Goal: Transaction & Acquisition: Book appointment/travel/reservation

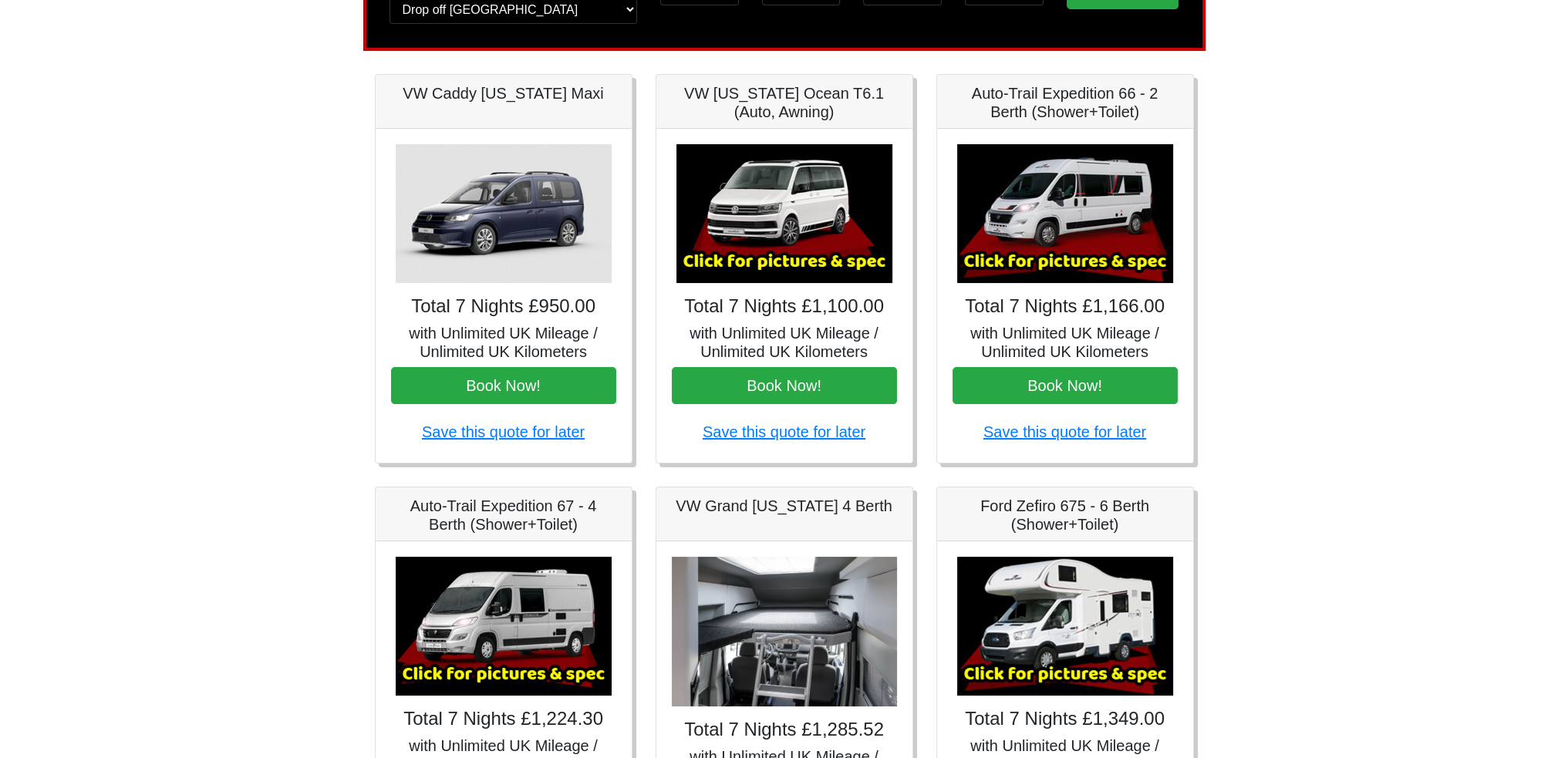
scroll to position [154, 0]
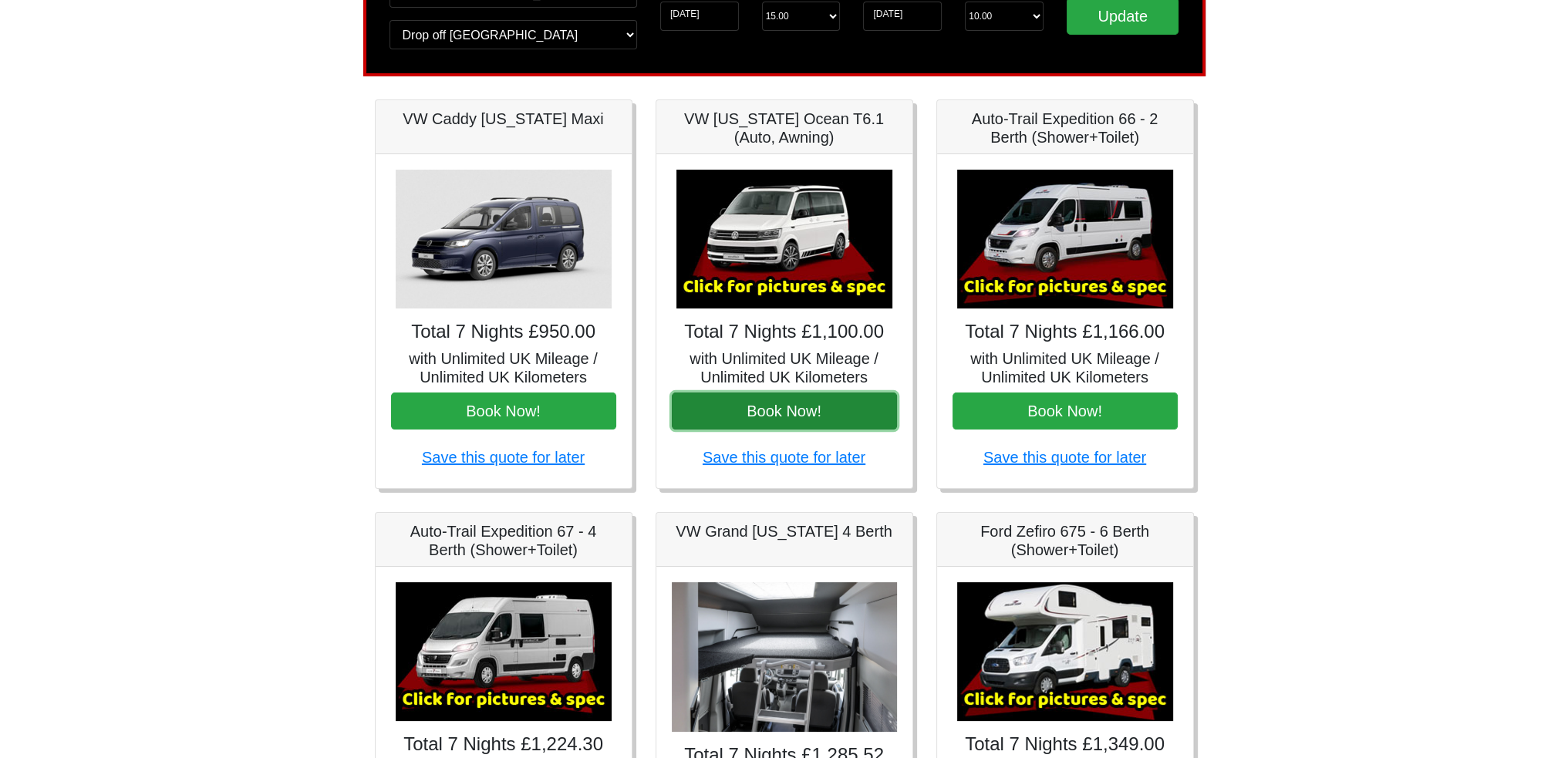
click at [799, 410] on button "Book Now!" at bounding box center [784, 411] width 225 height 37
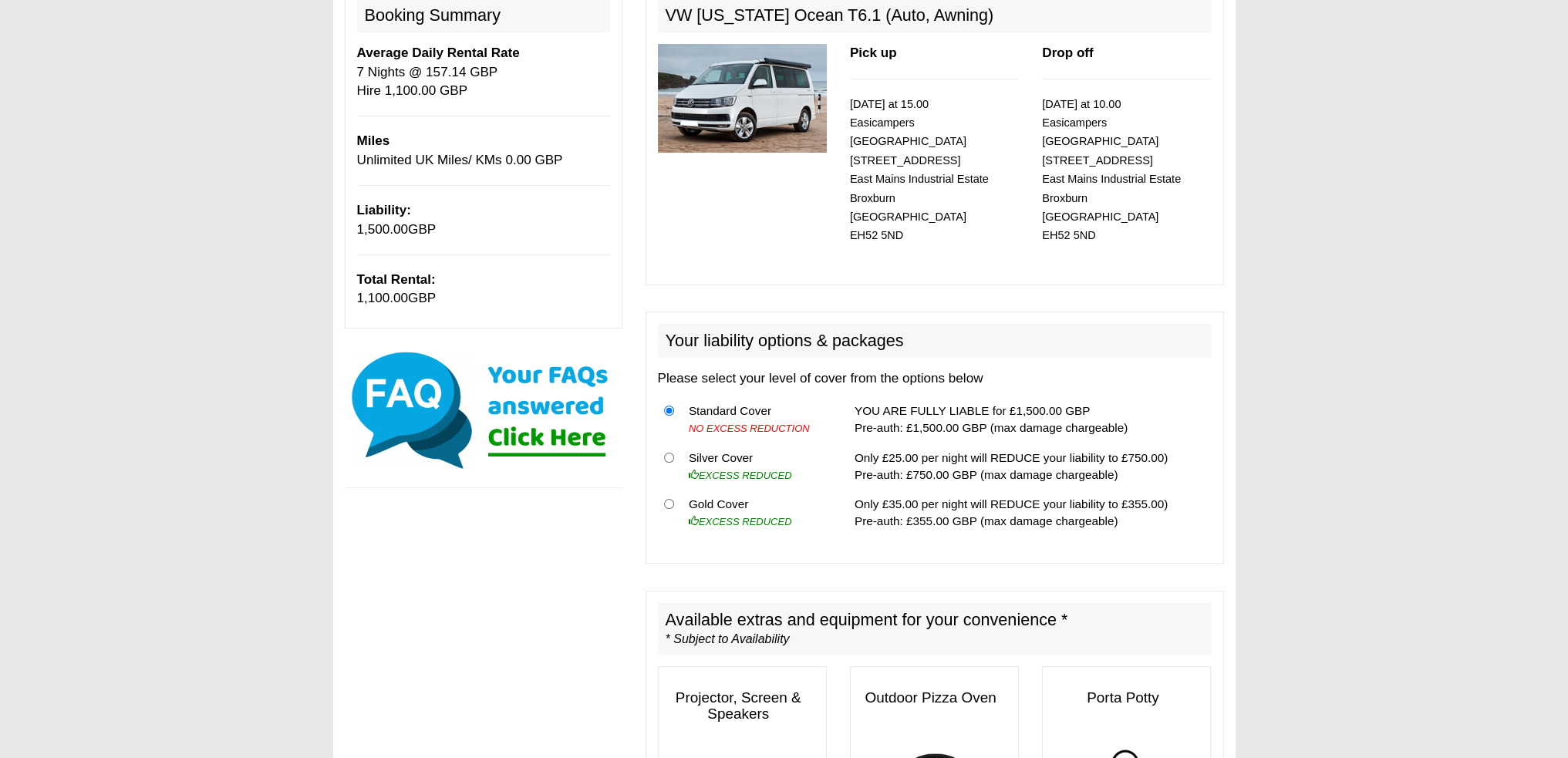
scroll to position [232, 0]
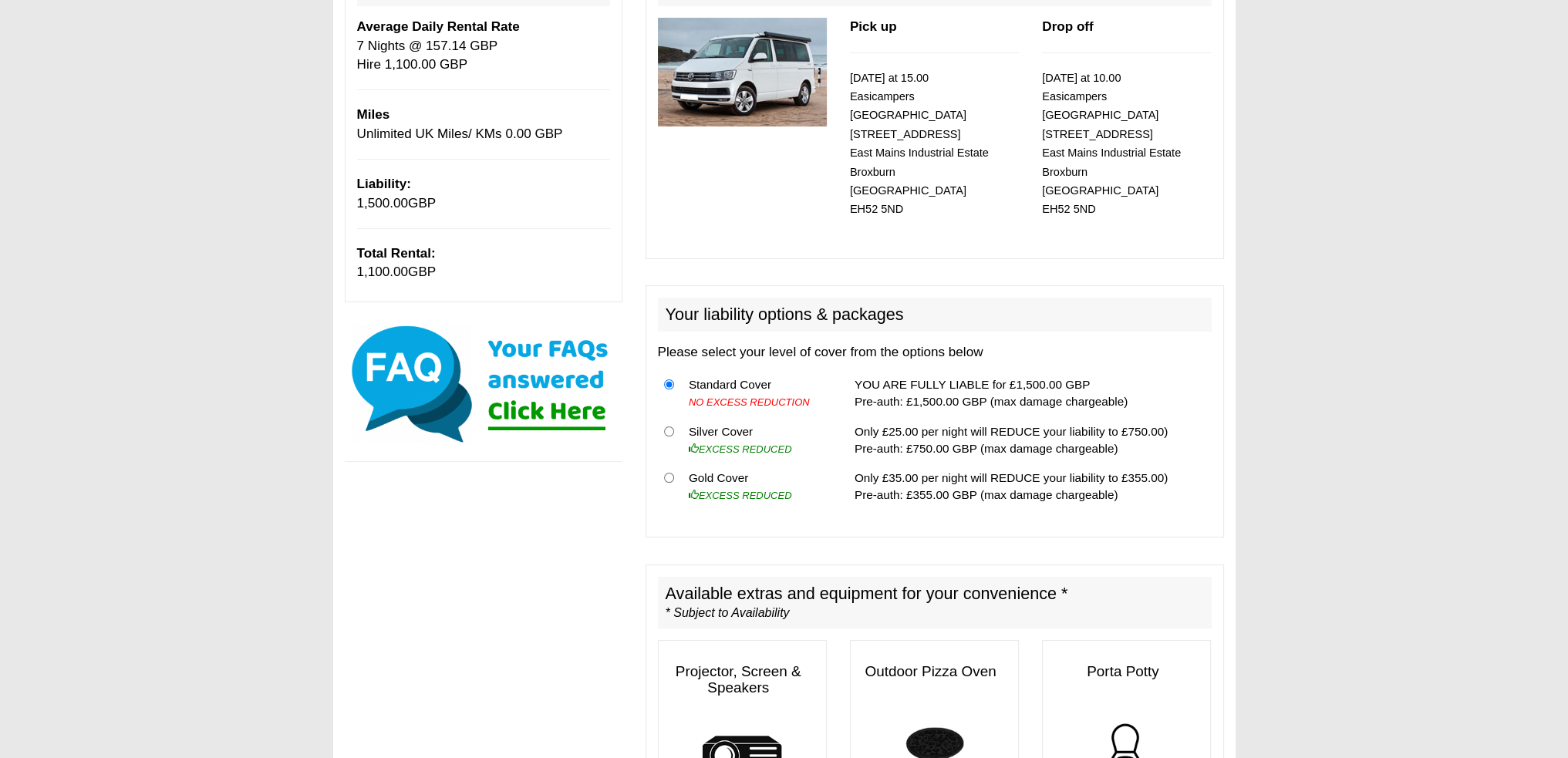
click at [738, 417] on td "Silver Cover EXCESS REDUCED" at bounding box center [756, 439] width 148 height 47
click at [674, 416] on th at bounding box center [670, 439] width 25 height 47
click at [669, 426] on input "radio" at bounding box center [669, 432] width 10 height 10
radio input "true"
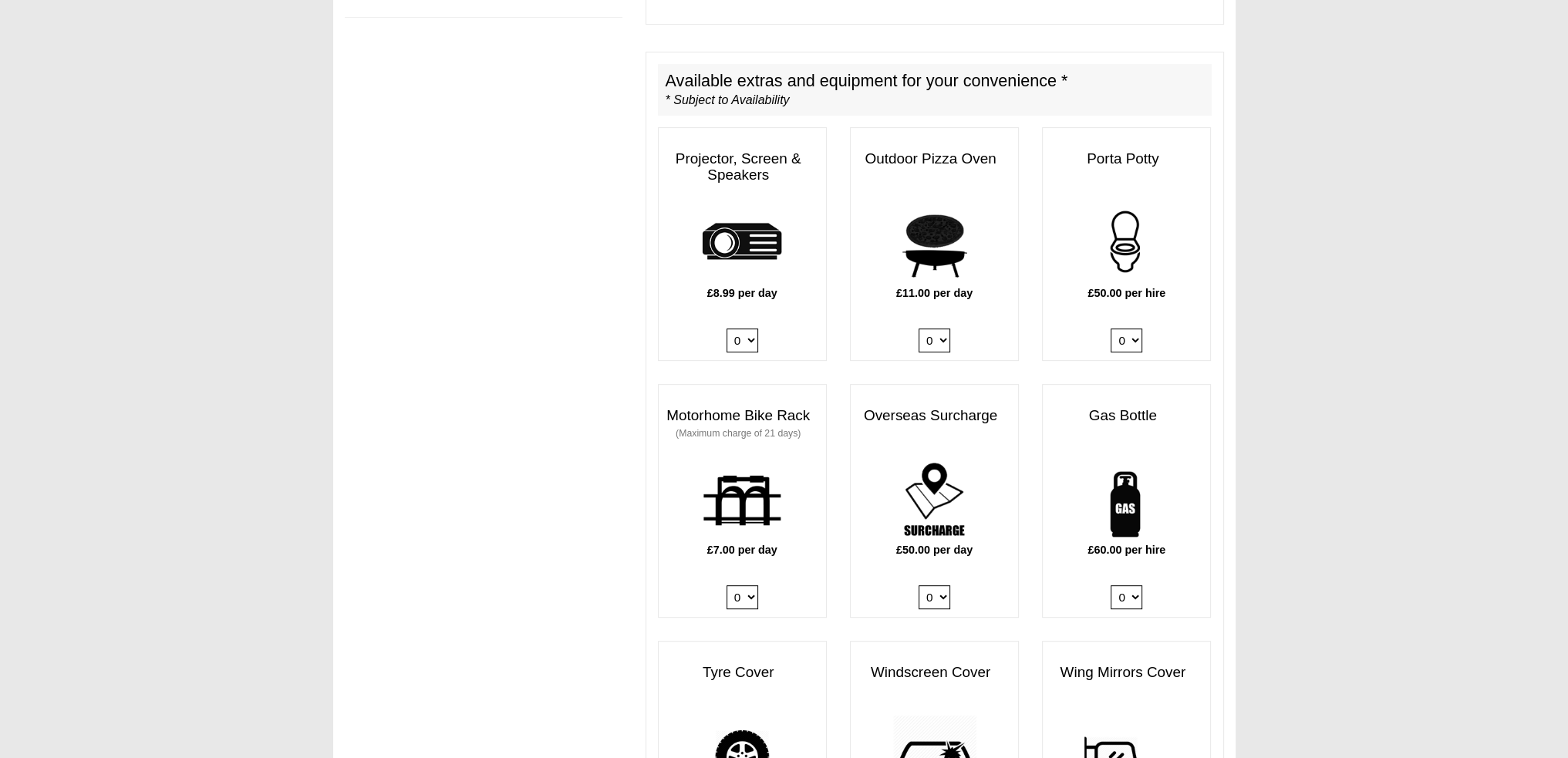
scroll to position [771, 0]
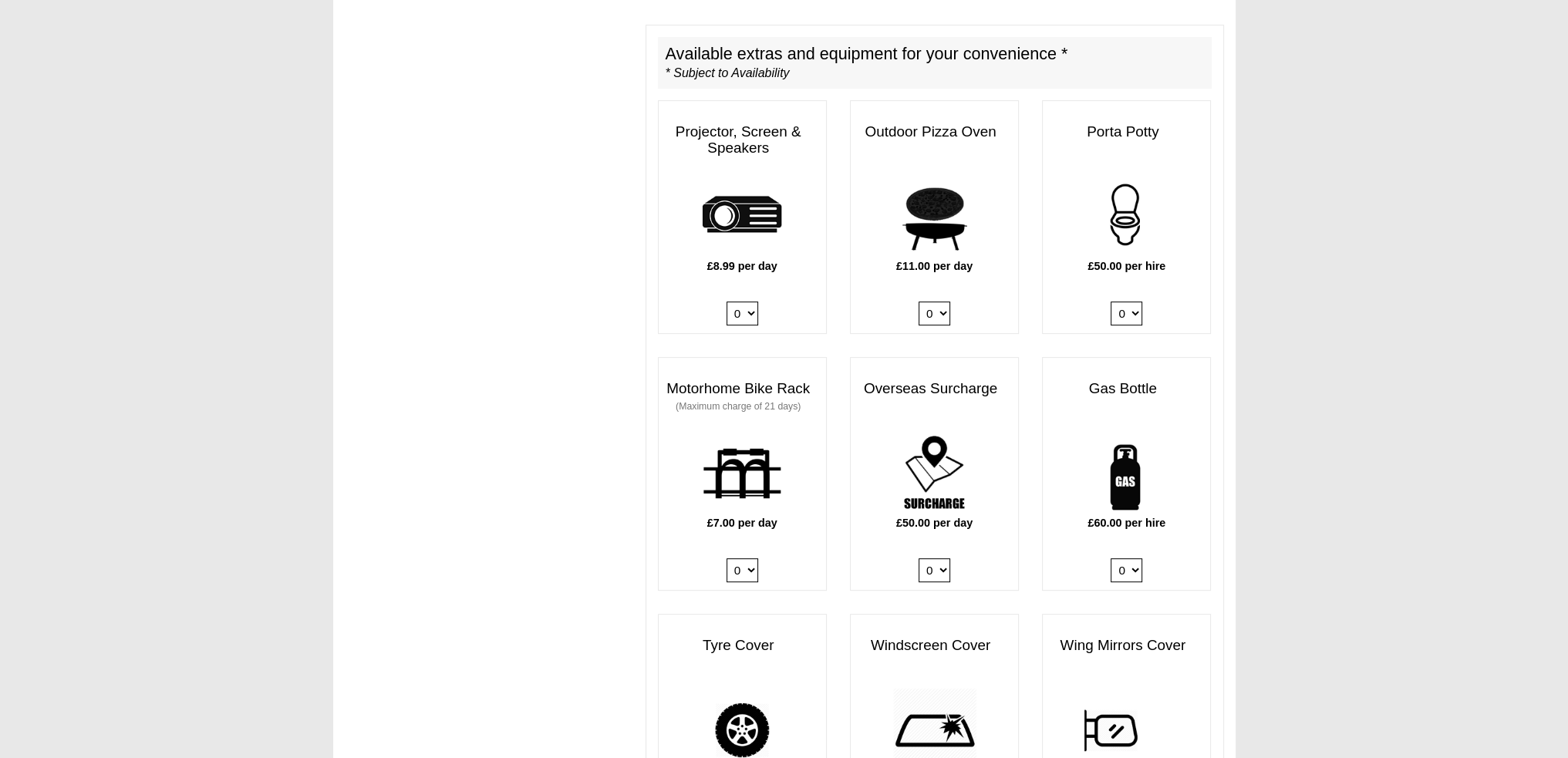
click at [1129, 301] on select "0 1" at bounding box center [1126, 314] width 32 height 24
click at [1111, 301] on select "0 1" at bounding box center [1126, 314] width 32 height 24
click at [1130, 301] on select "0 1" at bounding box center [1126, 314] width 32 height 24
select select "Porta Potty x QTY 1 @ 50.00 GBP per hire."
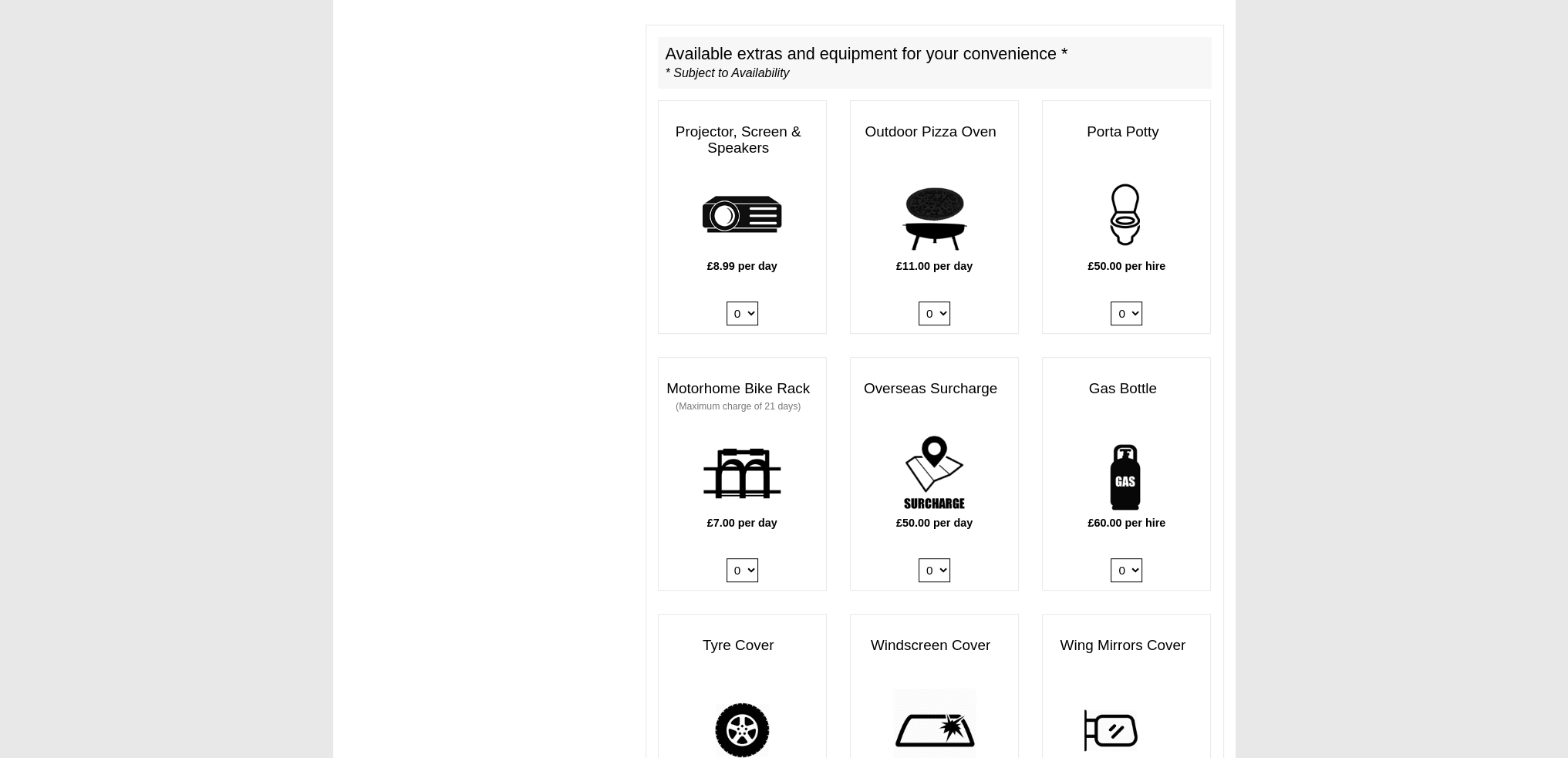
click at [1111, 301] on select "0 1" at bounding box center [1126, 314] width 32 height 24
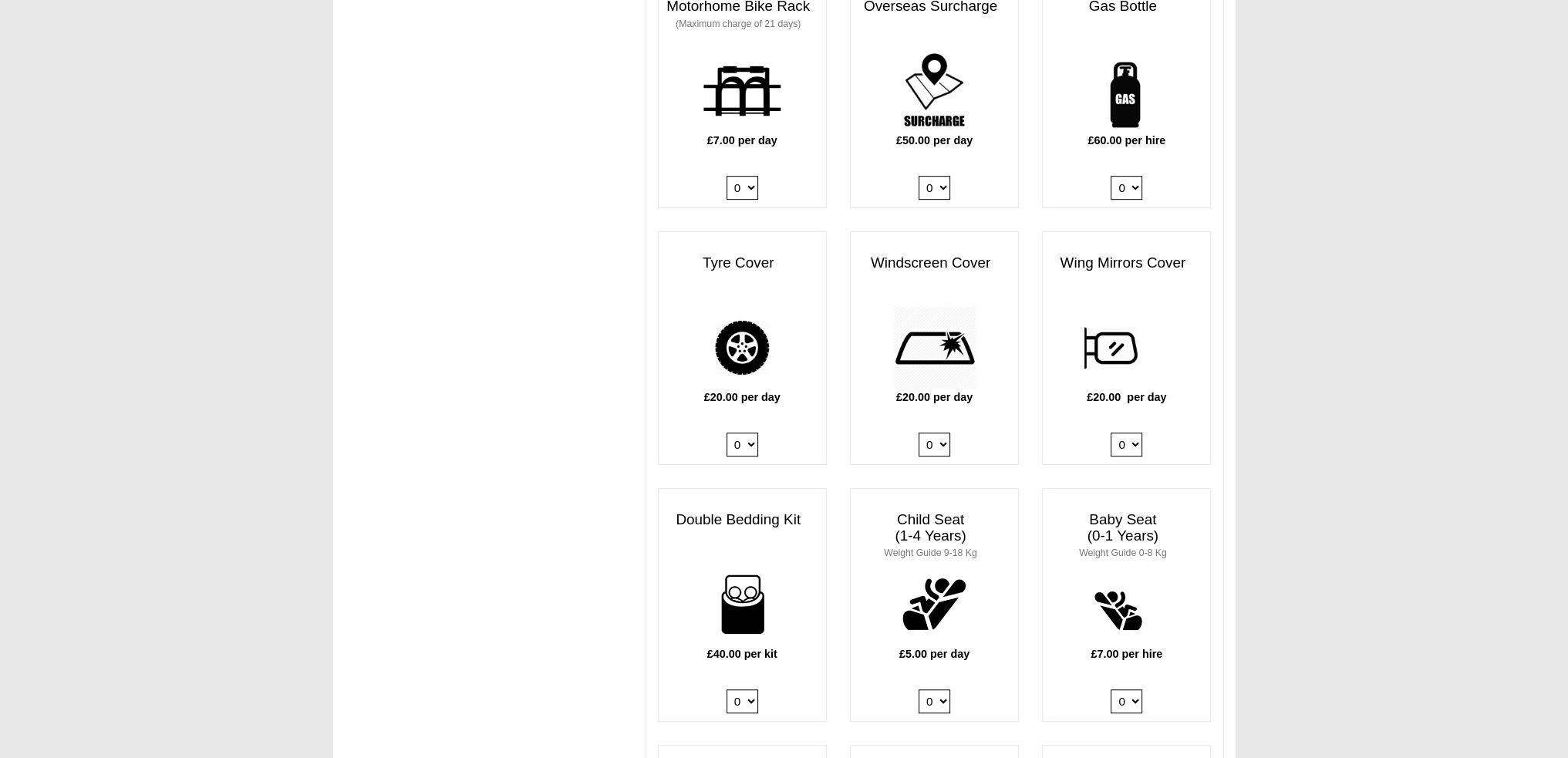
scroll to position [1157, 0]
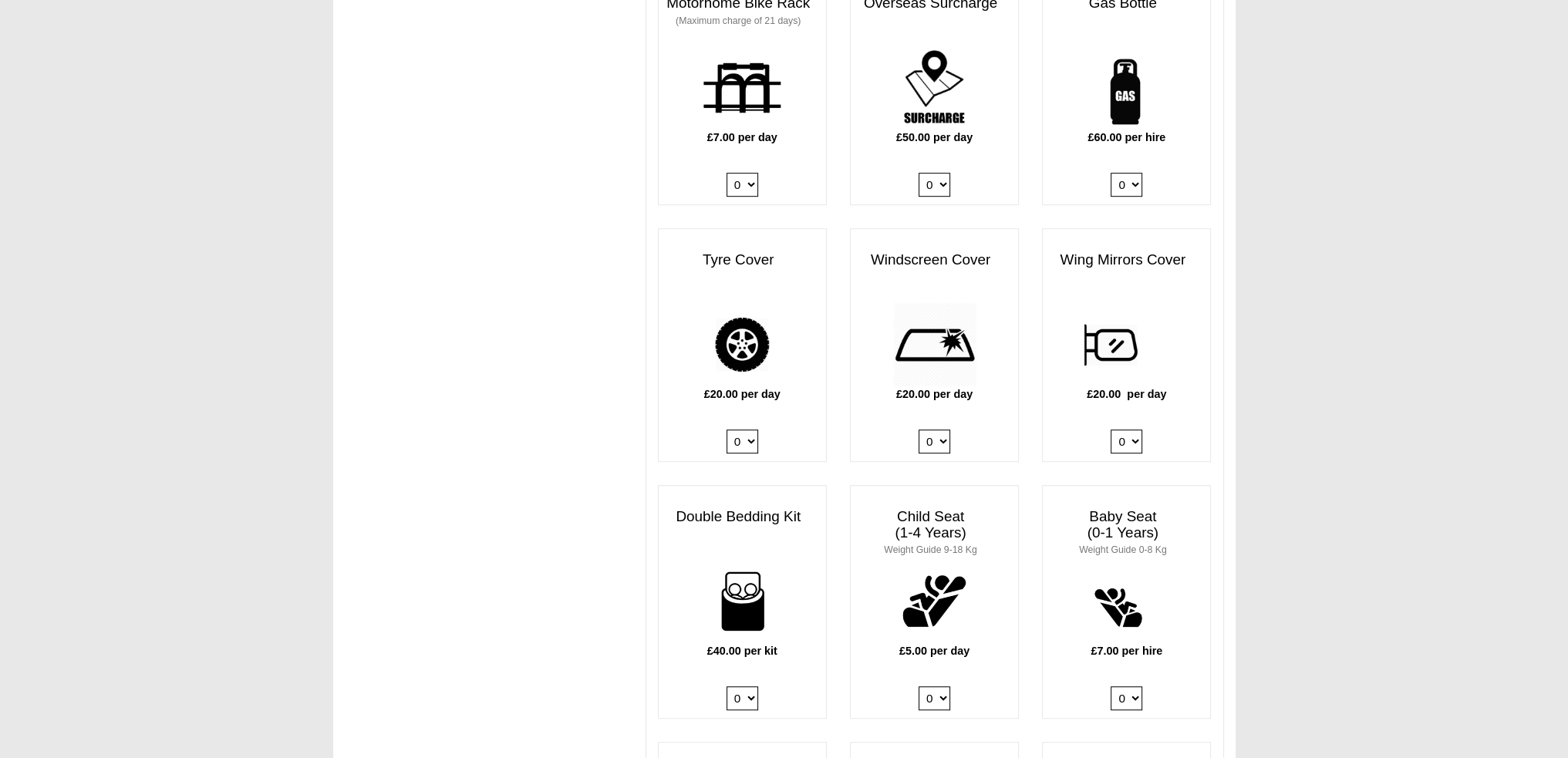
click at [1129, 173] on select "0 1" at bounding box center [1126, 185] width 32 height 24
select select "Gas Bottle x QTY 1 @ 60.00 GBP per hire."
click at [1111, 173] on select "0 1" at bounding box center [1126, 185] width 32 height 24
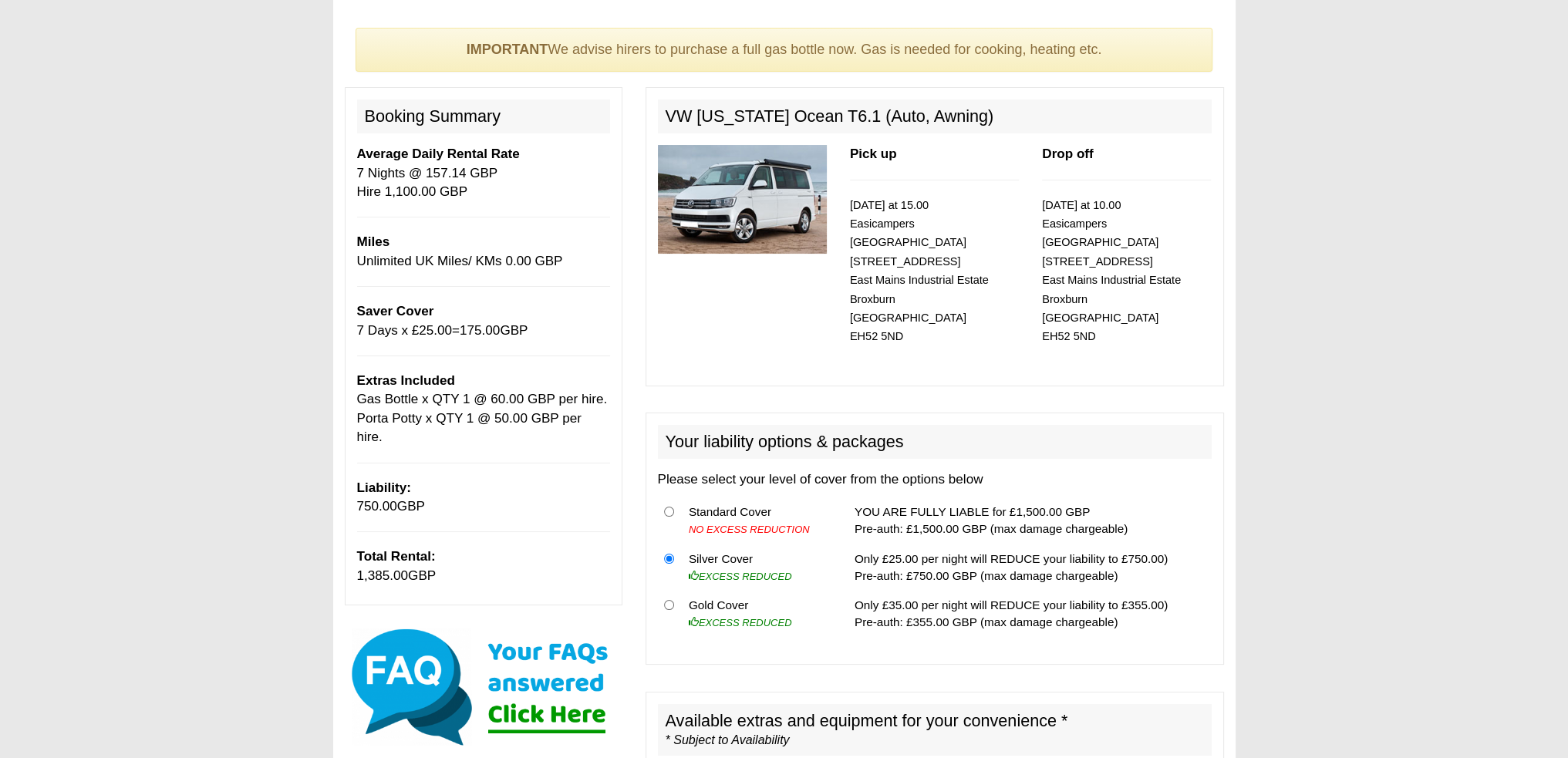
scroll to position [0, 0]
